Goal: Information Seeking & Learning: Learn about a topic

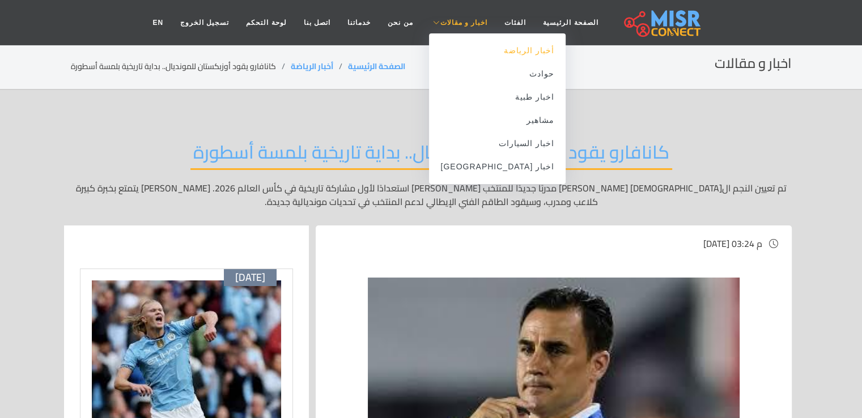
click at [502, 53] on link "أخبار الرياضة" at bounding box center [497, 50] width 137 height 23
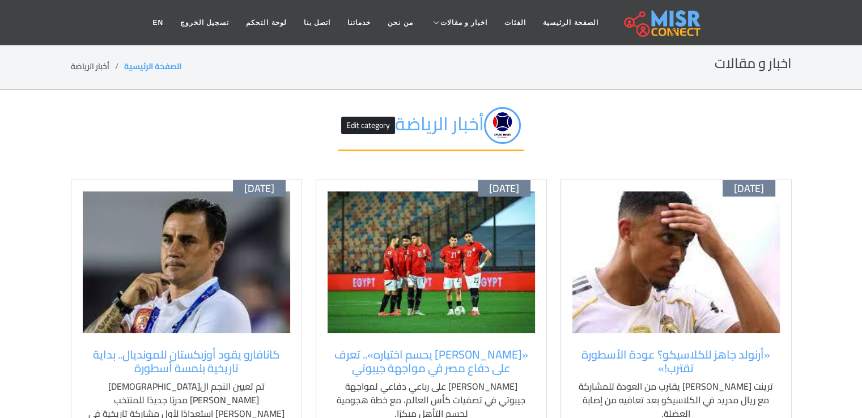
click at [413, 244] on img at bounding box center [432, 263] width 208 height 142
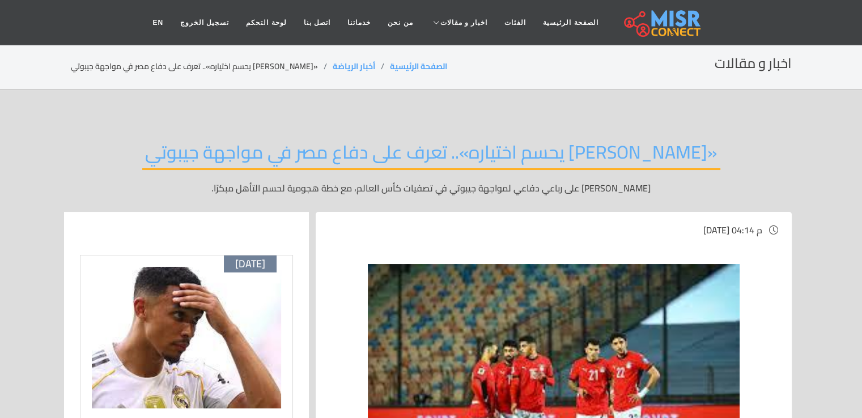
drag, startPoint x: 616, startPoint y: 167, endPoint x: 604, endPoint y: 157, distance: 15.3
click at [616, 167] on h2 "«حسام حسن يحسم اختياره».. تعرف على دفاع مصر في مواجهة جيبوتي" at bounding box center [431, 155] width 578 height 29
click at [226, 312] on img at bounding box center [186, 338] width 189 height 142
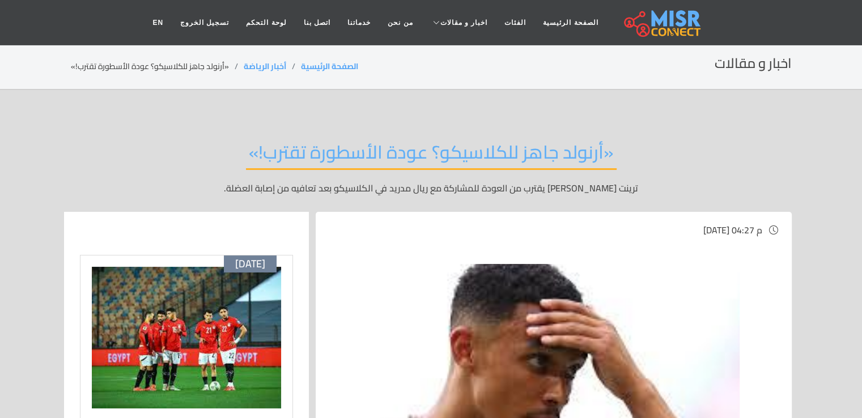
click at [748, 148] on div "«أرنولد جاهز للكلاسيكو؟ عودة الأسطورة تقترب!» ترينت أرنولد يقترب من العودة للمش…" at bounding box center [431, 168] width 721 height 88
